Goal: Transaction & Acquisition: Obtain resource

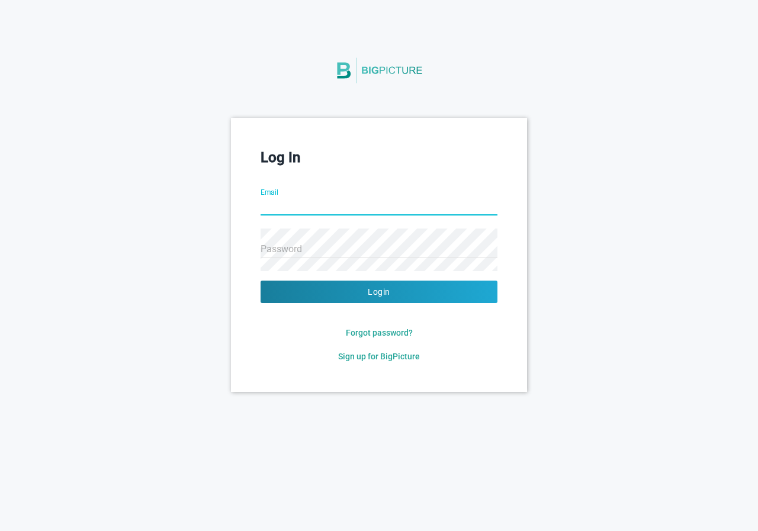
click at [319, 205] on input "Email" at bounding box center [379, 207] width 237 height 43
click at [310, 206] on input "Email" at bounding box center [379, 207] width 237 height 43
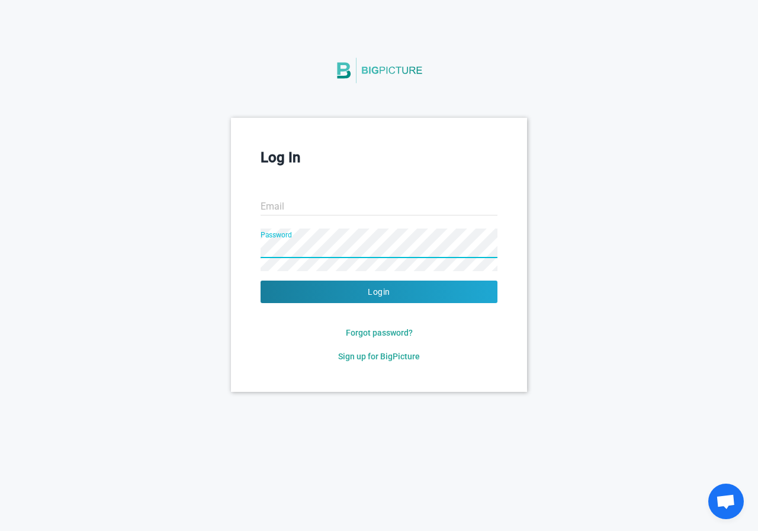
click at [295, 203] on input "Email" at bounding box center [379, 207] width 237 height 43
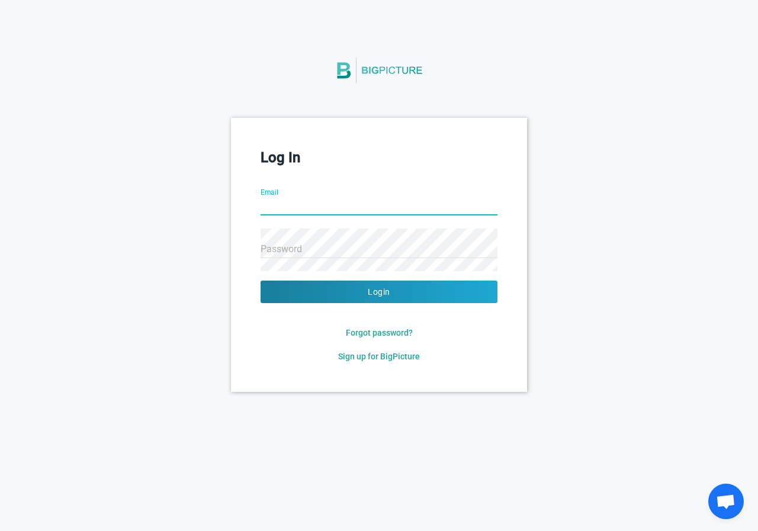
click at [291, 204] on input "Email" at bounding box center [379, 207] width 237 height 43
type input "shaheersk11@gmail.com"
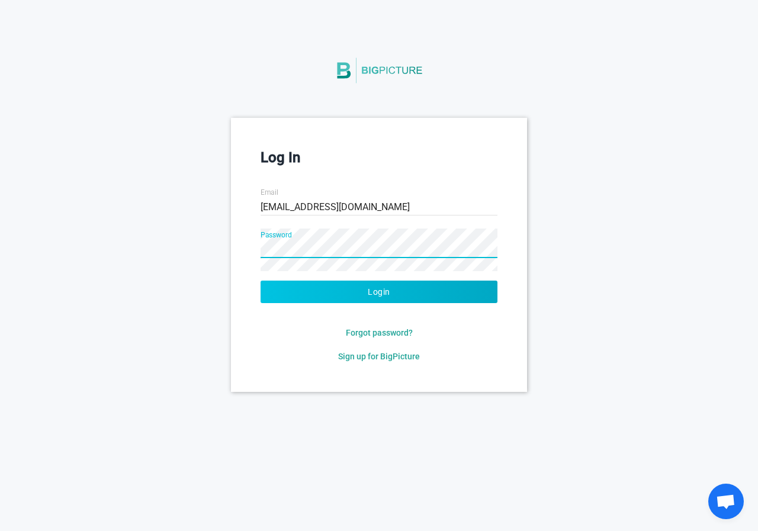
click at [376, 294] on button "Login" at bounding box center [379, 292] width 237 height 23
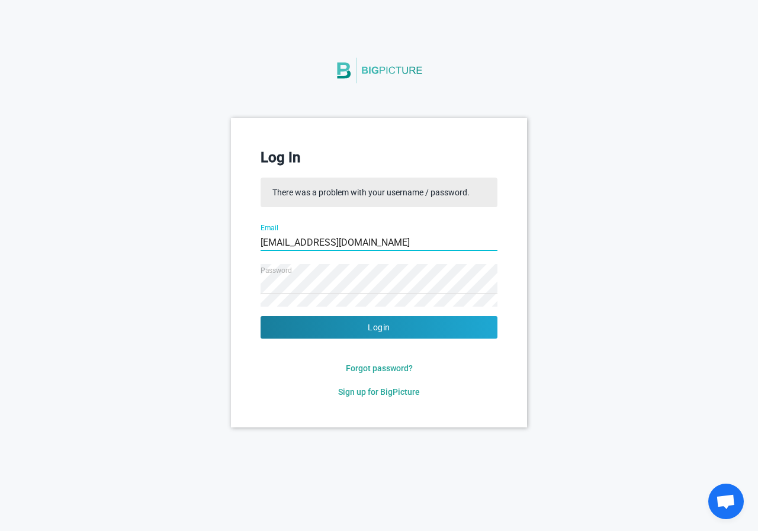
drag, startPoint x: 396, startPoint y: 248, endPoint x: 88, endPoint y: 251, distance: 307.4
click at [88, 251] on div "Log In There was a problem with your username / password. Email shaheersk11@gma…" at bounding box center [379, 272] width 758 height 309
type input "s"
type input "i"
type input "n"
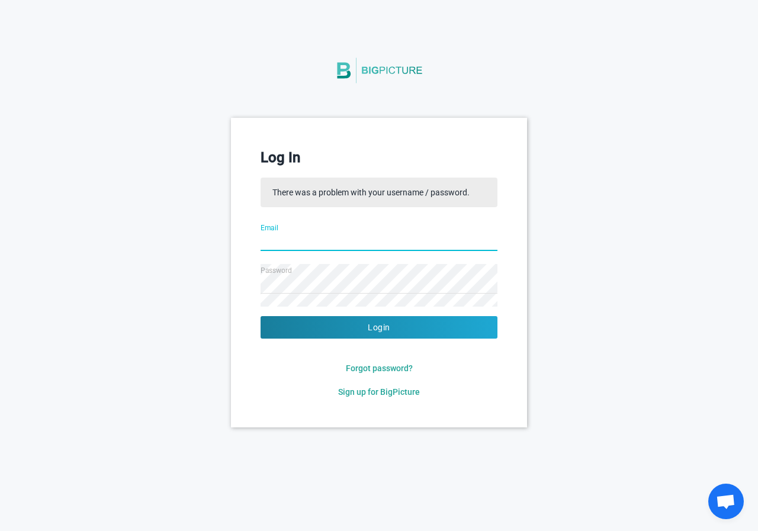
drag, startPoint x: 322, startPoint y: 226, endPoint x: 322, endPoint y: 238, distance: 11.9
click at [322, 226] on input "Email" at bounding box center [379, 243] width 237 height 43
click at [336, 244] on input "fatimafatty" at bounding box center [379, 243] width 237 height 43
type input "fatimafatty730@gmail.com"
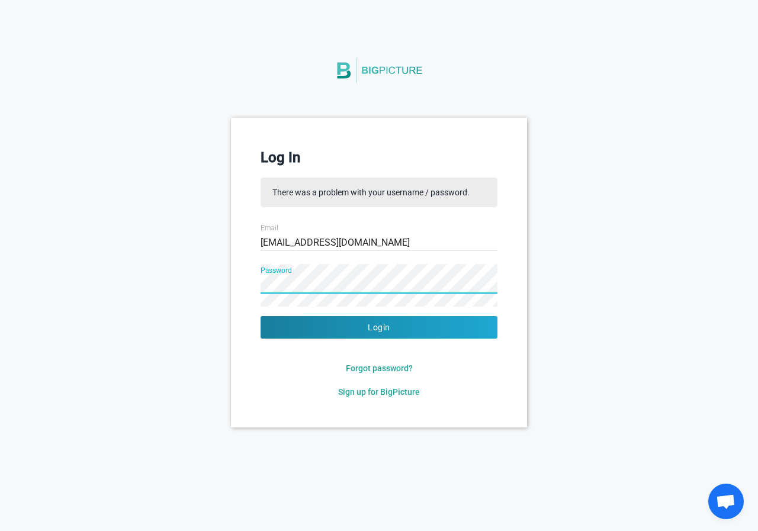
click at [168, 296] on div "Log In There was a problem with your username / password. Email fatimafatty730@…" at bounding box center [379, 272] width 758 height 309
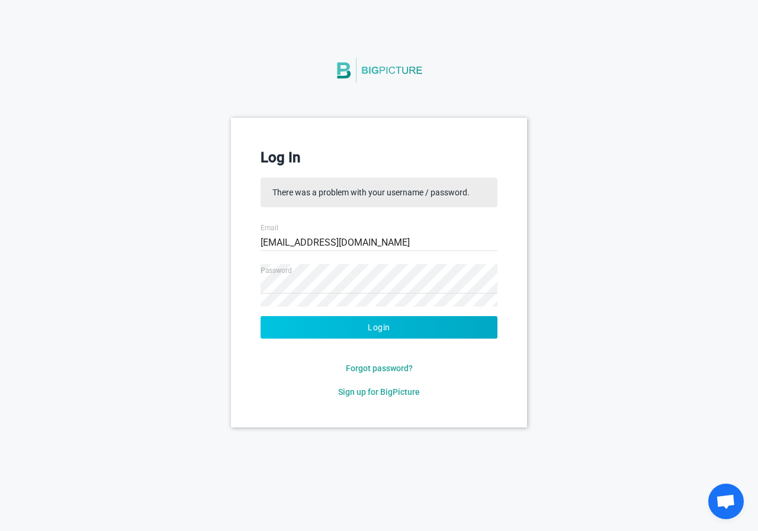
click at [382, 320] on button "Login" at bounding box center [379, 327] width 237 height 23
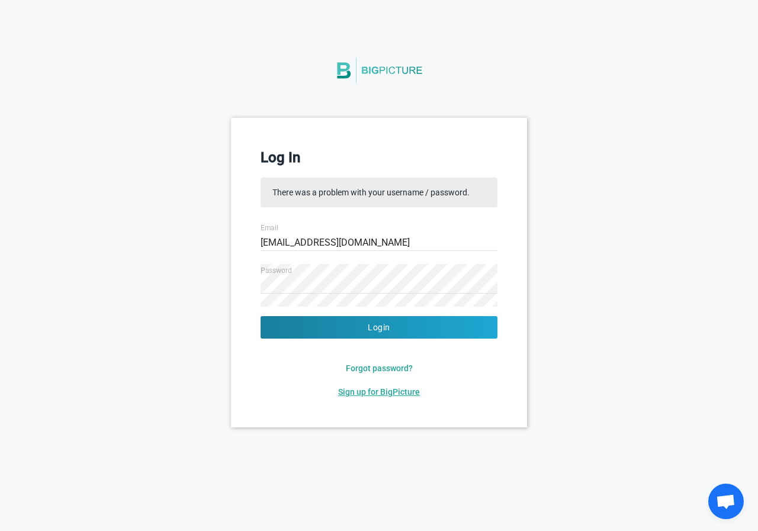
click at [377, 393] on span "Sign up for BigPicture" at bounding box center [379, 391] width 82 height 9
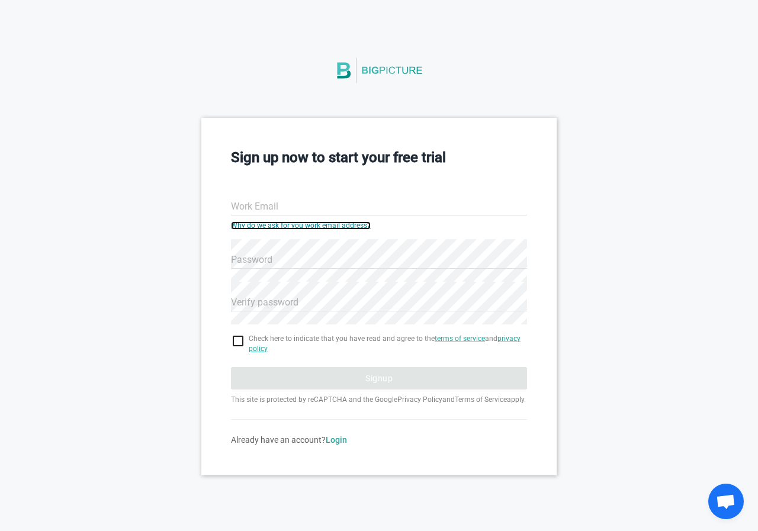
click at [310, 226] on link "Why do we ask for you work email address?" at bounding box center [301, 226] width 140 height 8
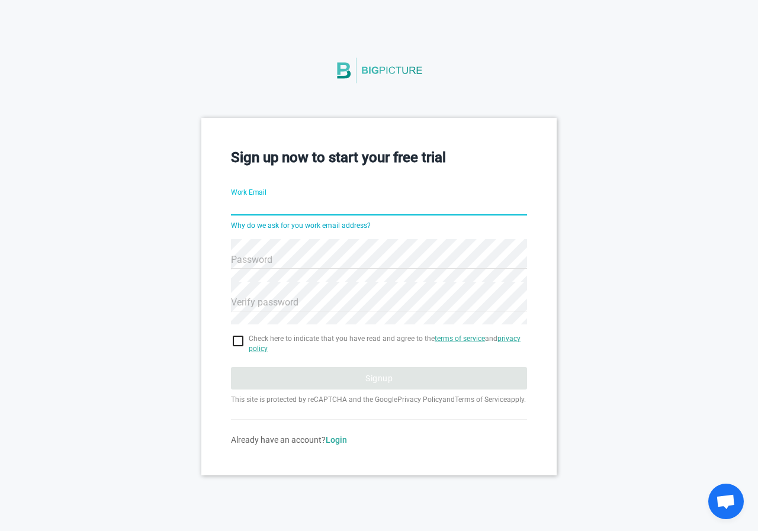
click at [272, 207] on input "Work Email" at bounding box center [379, 207] width 296 height 43
type input "shaheer.shaikh@businessleader.com"
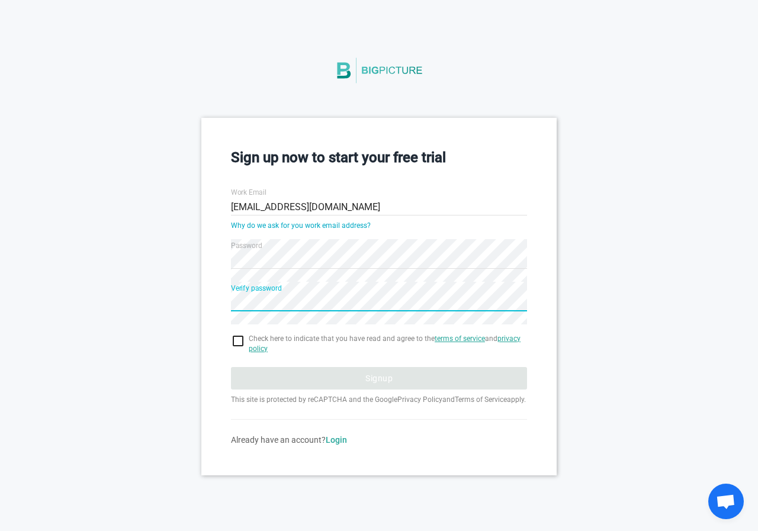
click at [238, 344] on input "checkbox" at bounding box center [379, 341] width 296 height 14
checkbox input "true"
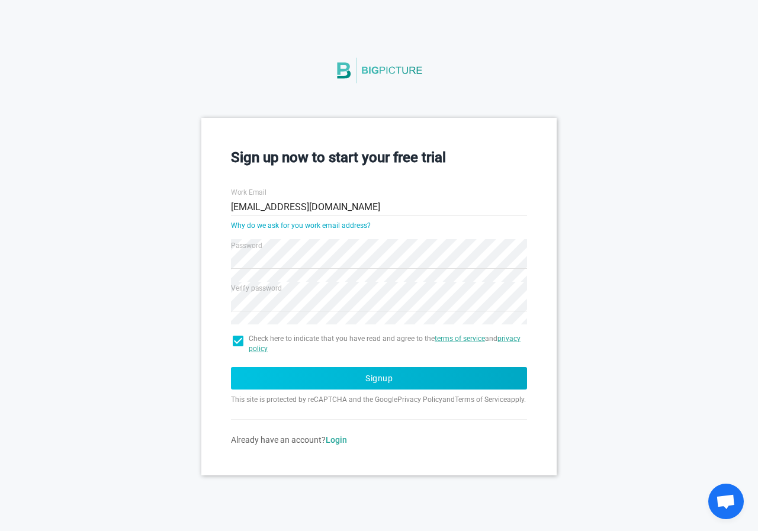
click at [386, 375] on button "Signup" at bounding box center [379, 378] width 296 height 23
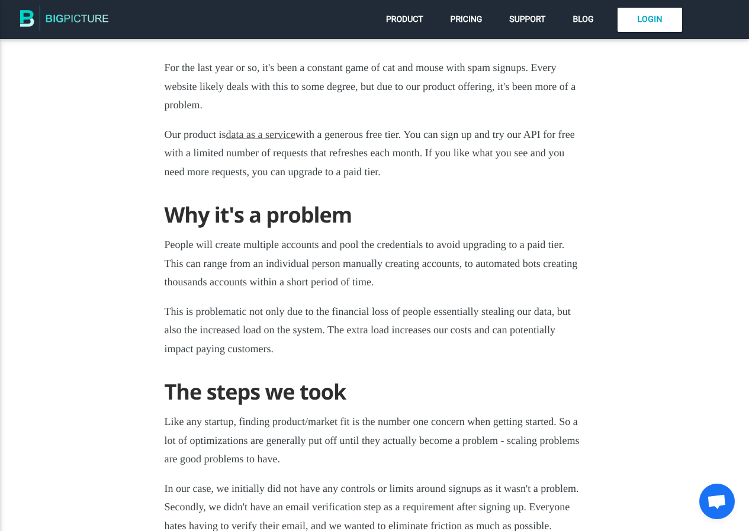
scroll to position [474, 0]
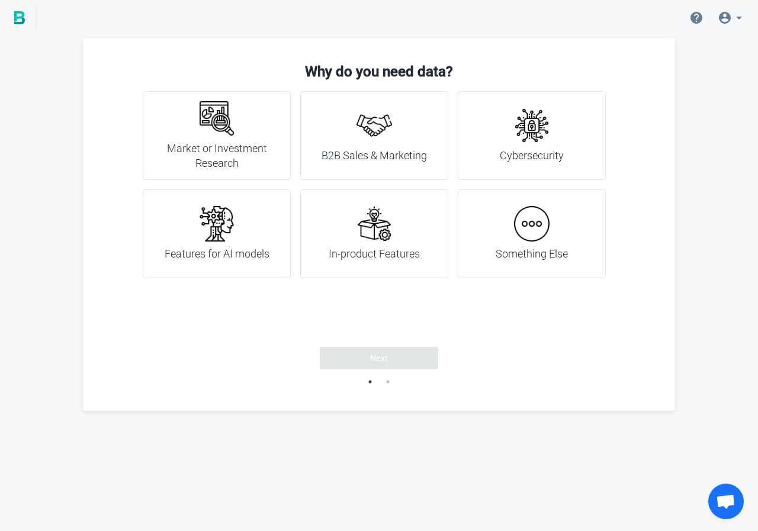
click at [529, 230] on img at bounding box center [532, 224] width 36 height 36
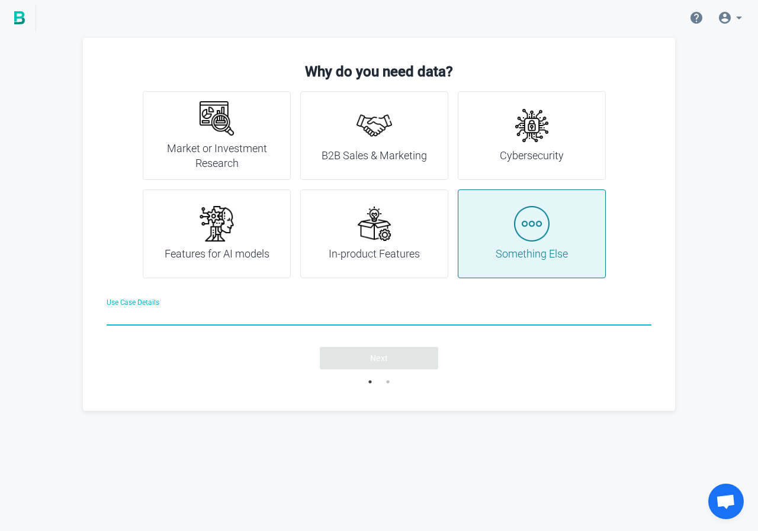
click at [380, 140] on img at bounding box center [375, 126] width 36 height 36
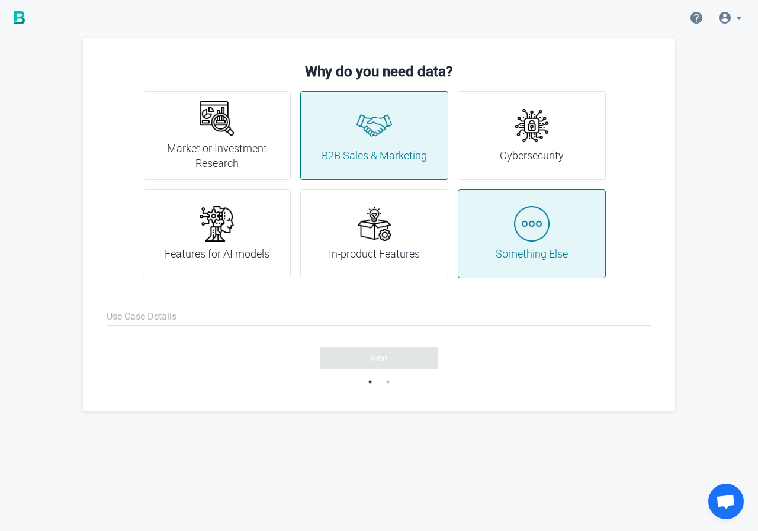
click at [265, 325] on hr at bounding box center [379, 325] width 545 height 1
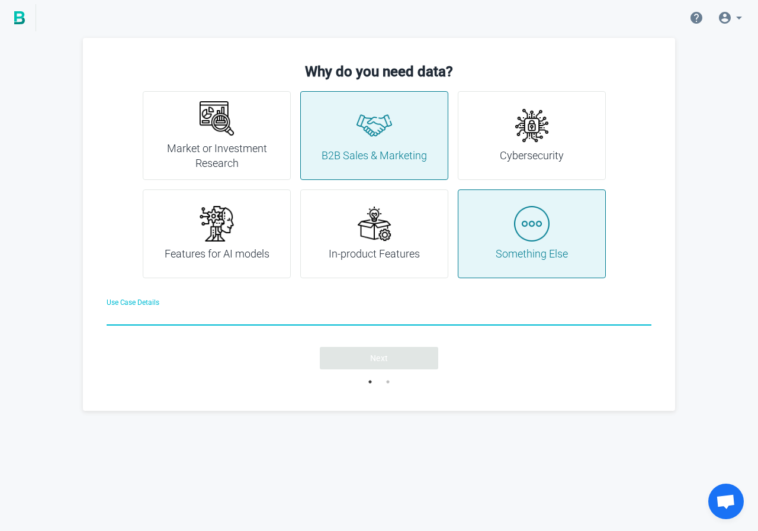
click at [266, 322] on input "Use Case Details" at bounding box center [379, 317] width 545 height 43
type input "For Researching"
click at [379, 364] on span "Next" at bounding box center [379, 358] width 18 height 12
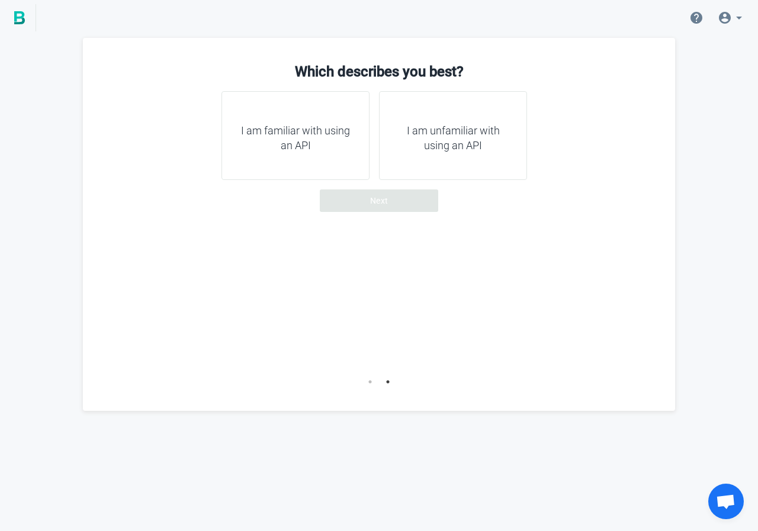
click at [442, 147] on h4 "I am unfamiliar with using an API" at bounding box center [453, 138] width 118 height 30
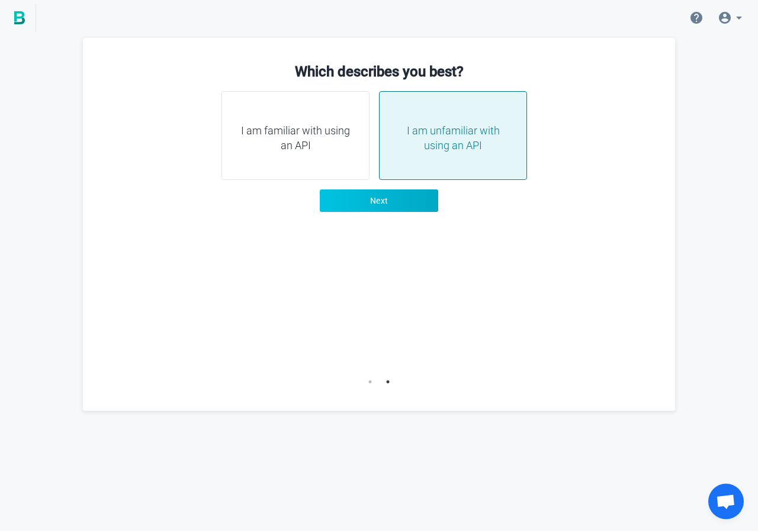
click at [386, 204] on span "Next" at bounding box center [379, 201] width 18 height 12
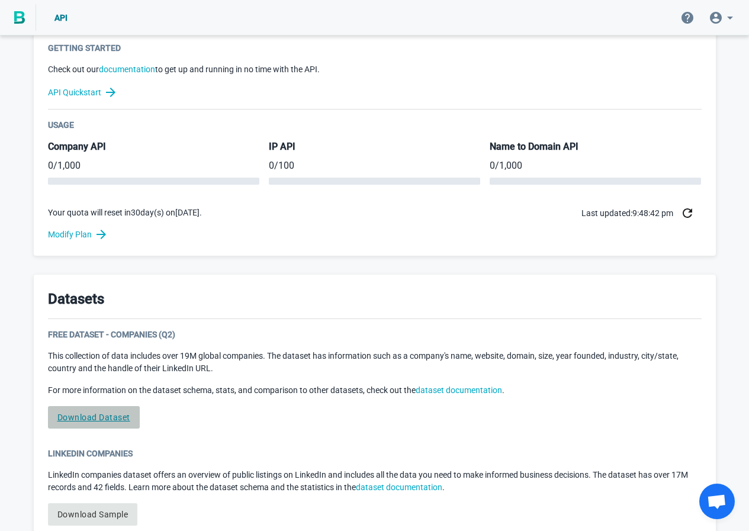
scroll to position [371, 0]
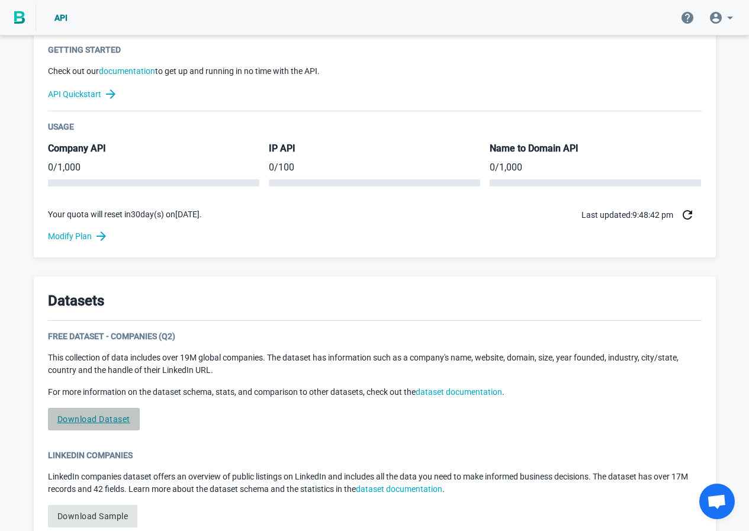
click at [105, 422] on link "Download Dataset" at bounding box center [94, 419] width 92 height 23
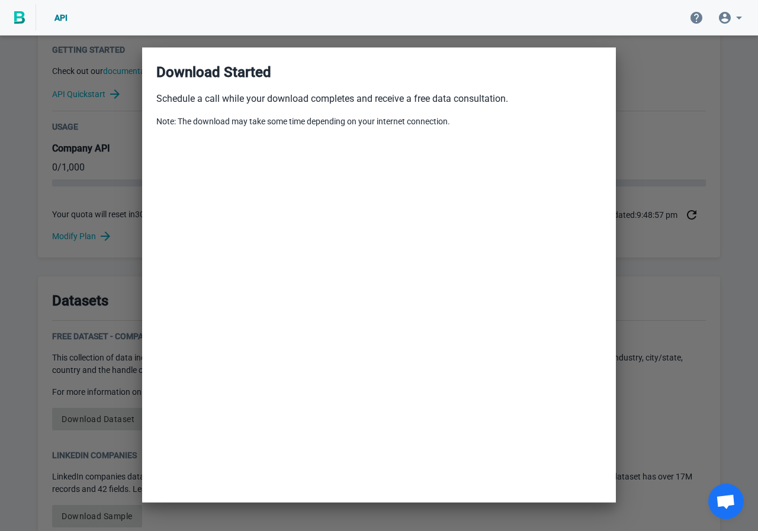
click at [730, 211] on div at bounding box center [379, 265] width 758 height 531
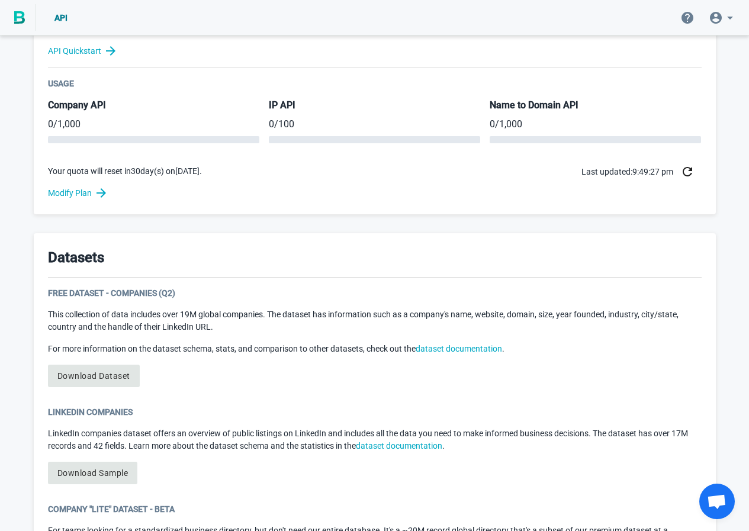
scroll to position [242, 0]
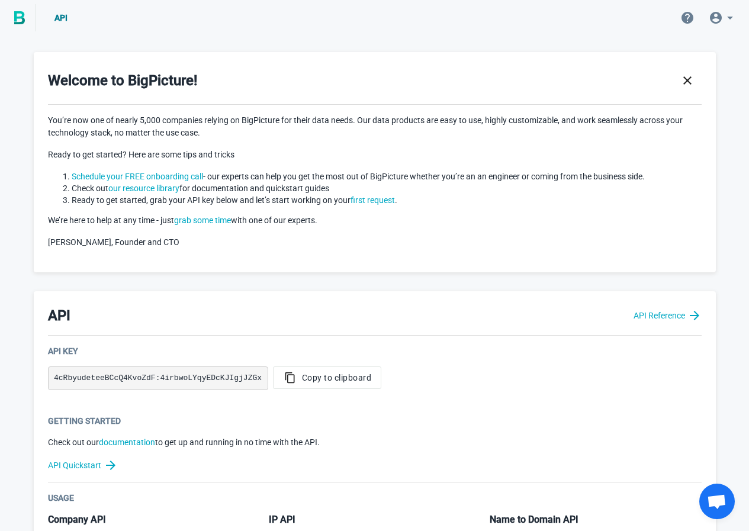
click at [21, 17] on img at bounding box center [19, 17] width 11 height 13
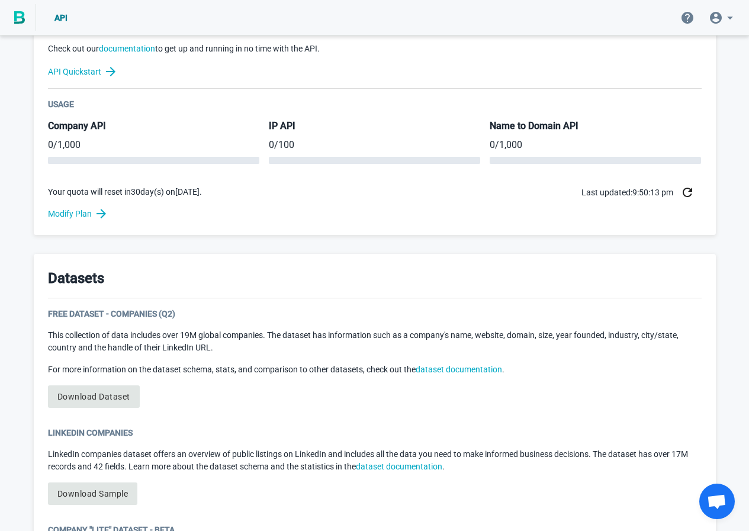
scroll to position [415, 0]
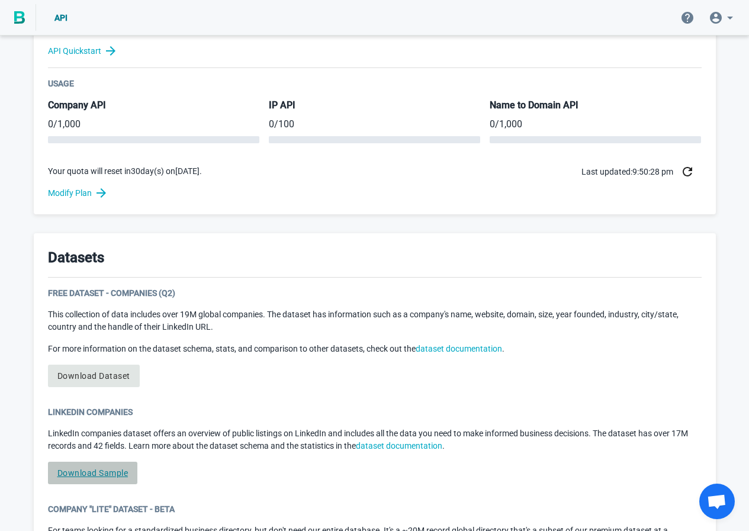
click at [101, 472] on link "Download Sample" at bounding box center [93, 473] width 90 height 23
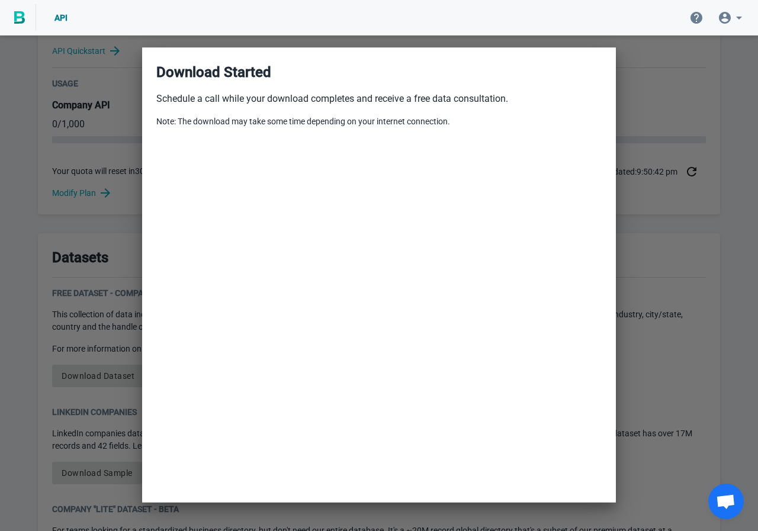
click at [694, 82] on div at bounding box center [379, 265] width 758 height 531
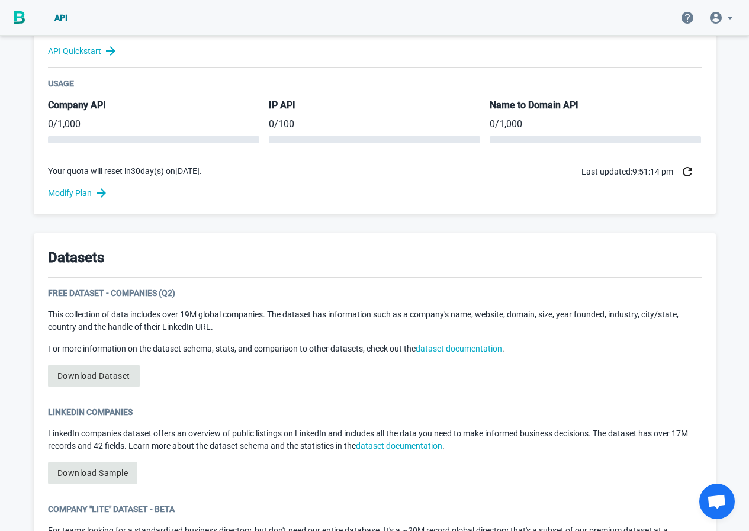
click at [0, 264] on div "Welcome to BigPicture! You’re now one of nearly 5,000 companies relying on BigP…" at bounding box center [374, 168] width 749 height 1090
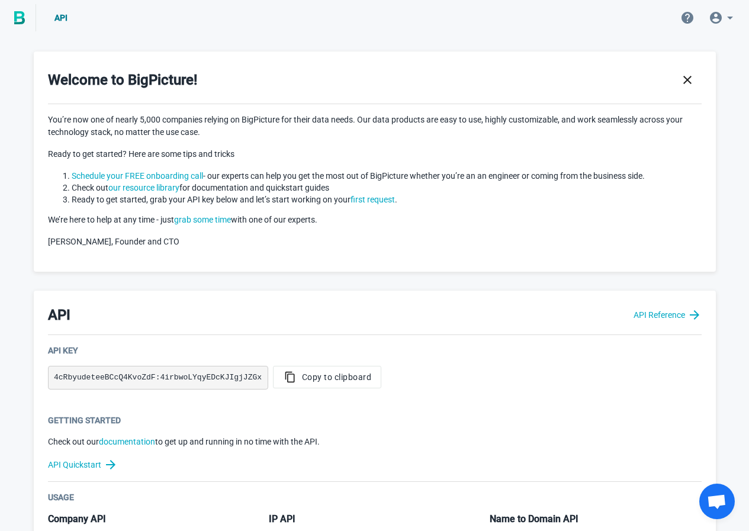
scroll to position [0, 0]
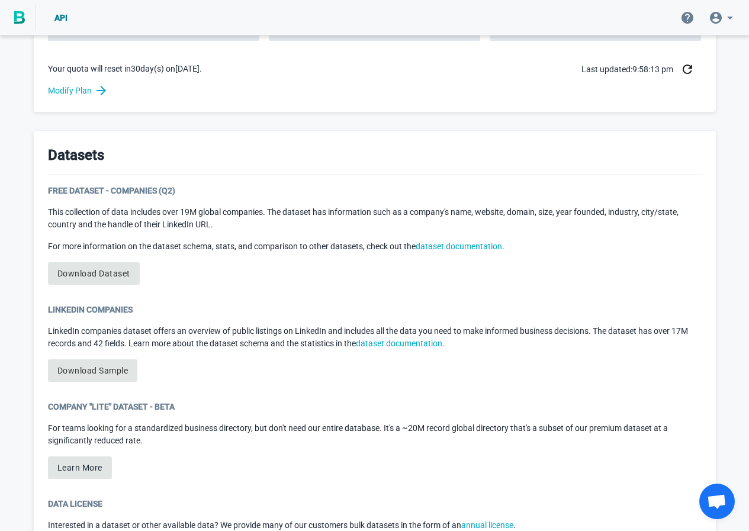
scroll to position [533, 0]
